Goal: Information Seeking & Learning: Learn about a topic

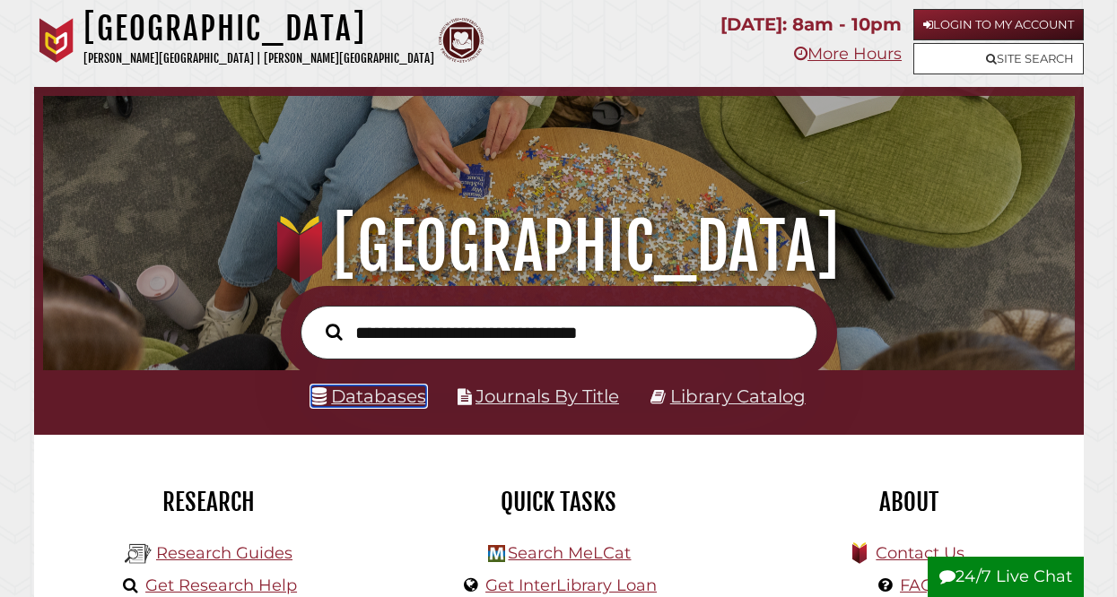
click at [389, 403] on link "Databases" at bounding box center [368, 397] width 115 height 22
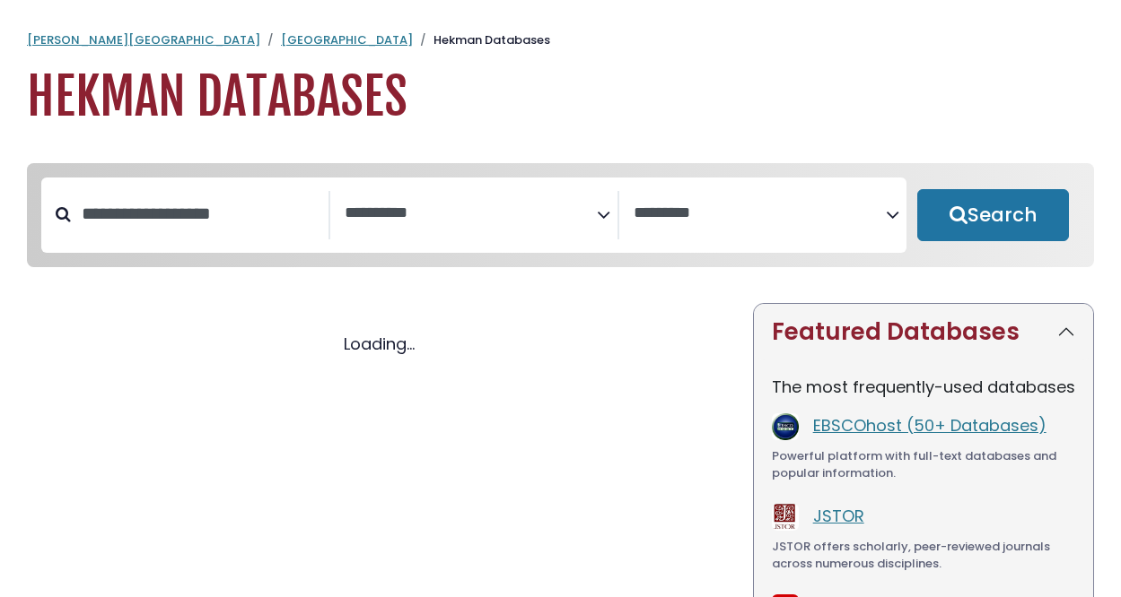
select select "Database Subject Filter"
select select "Database Vendors Filter"
select select "Database Subject Filter"
select select "Database Vendors Filter"
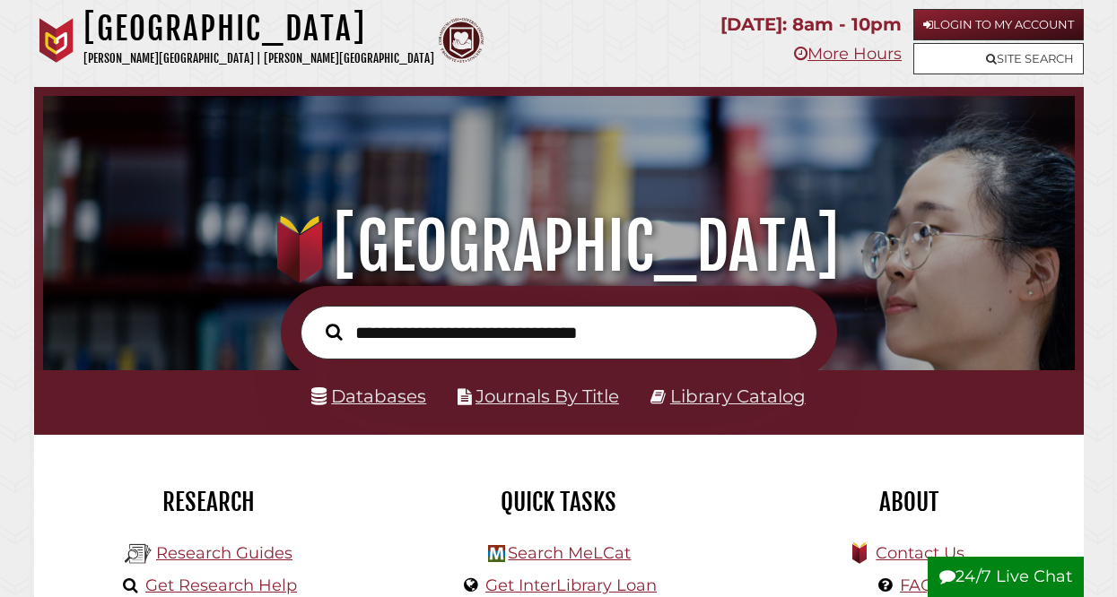
scroll to position [341, 1023]
click at [753, 407] on link "Library Catalog" at bounding box center [737, 397] width 135 height 22
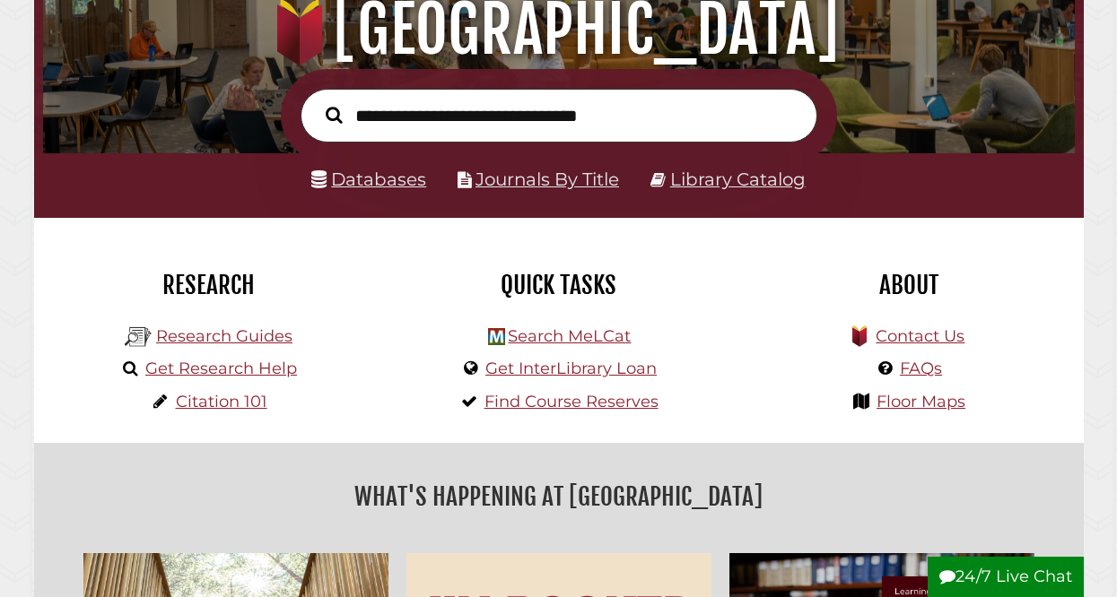
scroll to position [223, 0]
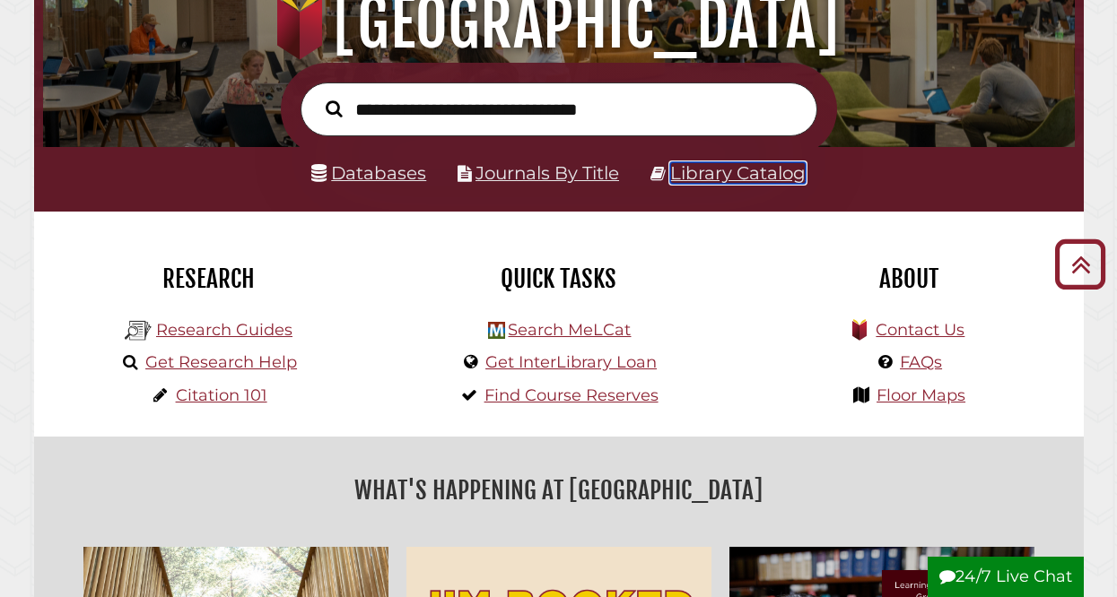
click at [735, 184] on link "Library Catalog" at bounding box center [737, 173] width 135 height 22
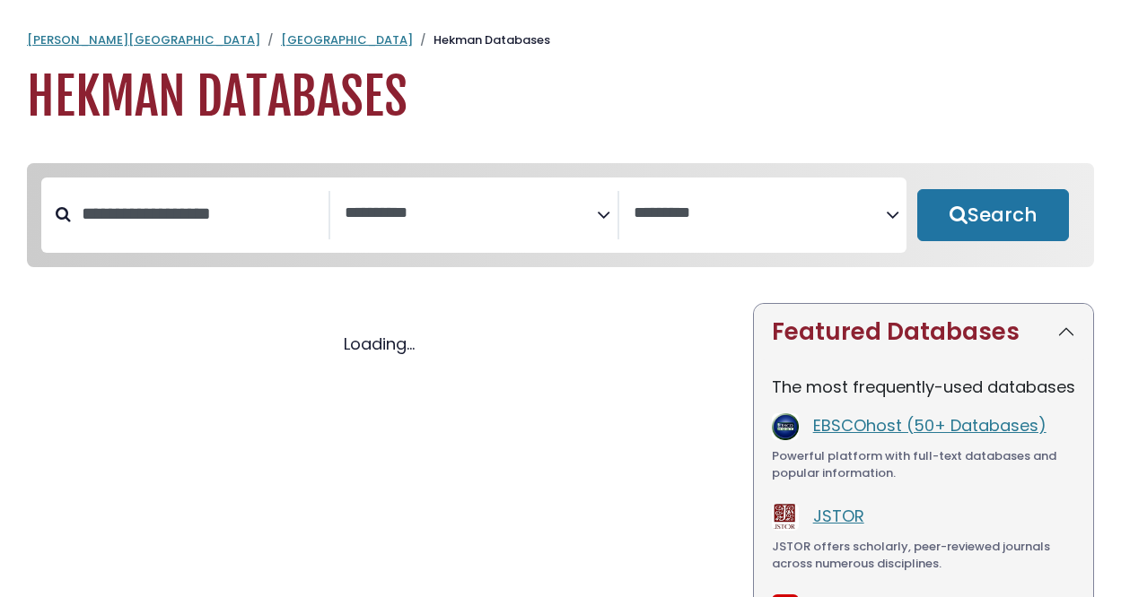
select select "Database Subject Filter"
select select "Database Vendors Filter"
select select "Database Subject Filter"
select select "Database Vendors Filter"
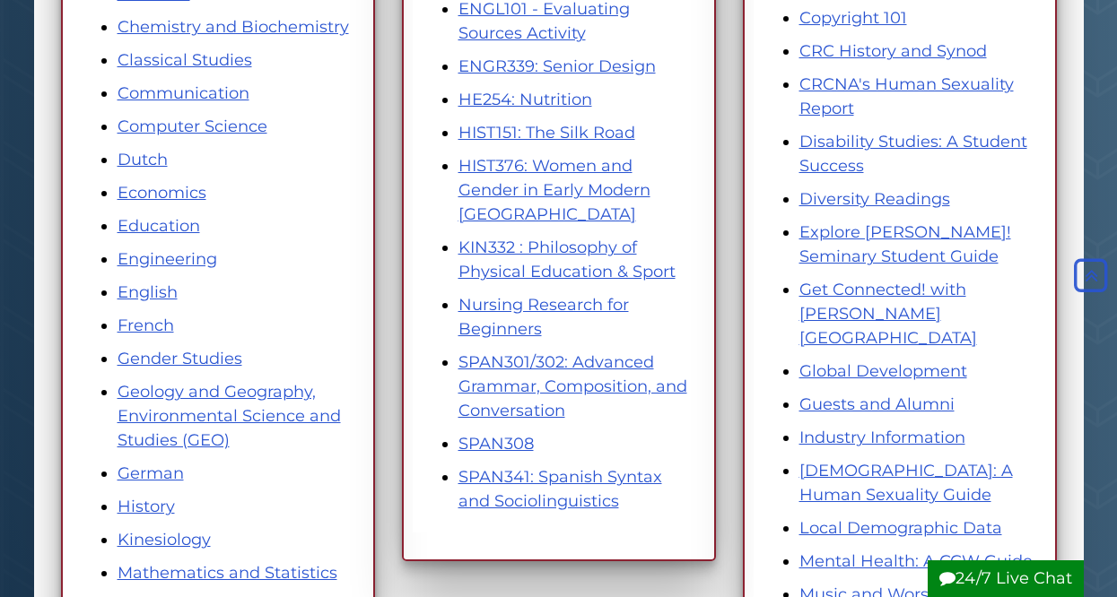
scroll to position [525, 0]
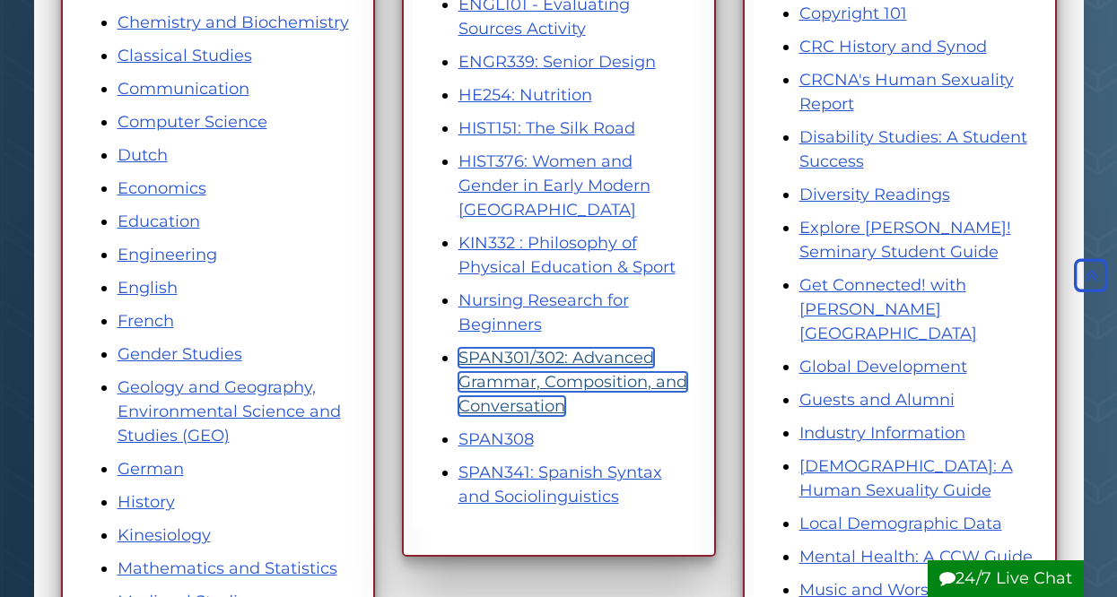
click at [527, 361] on link "SPAN301/302: Advanced Grammar, Composition, and Conversation" at bounding box center [572, 382] width 229 height 68
